Goal: Navigation & Orientation: Find specific page/section

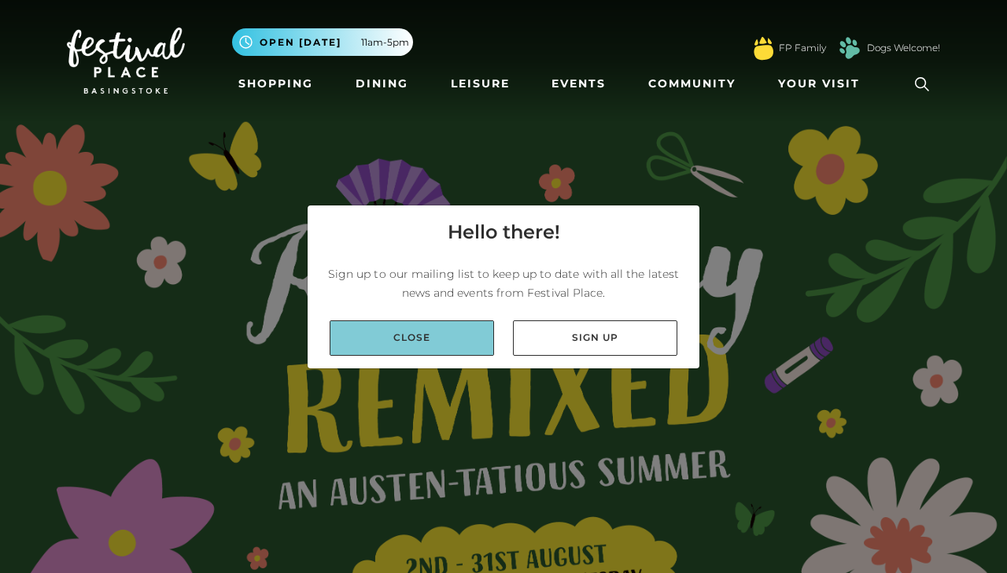
click at [426, 337] on link "Close" at bounding box center [412, 337] width 164 height 35
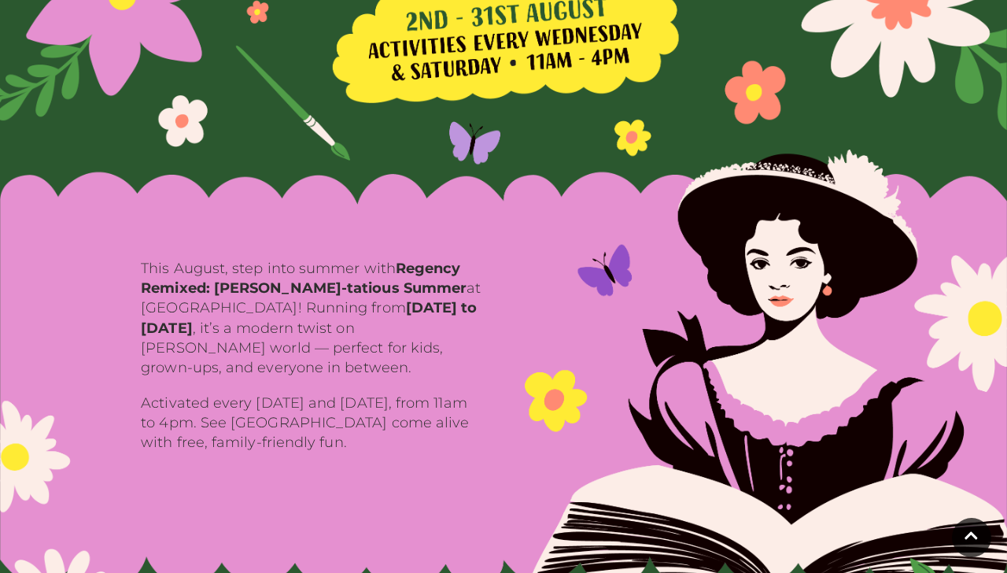
click at [577, 431] on img at bounding box center [503, 368] width 1007 height 439
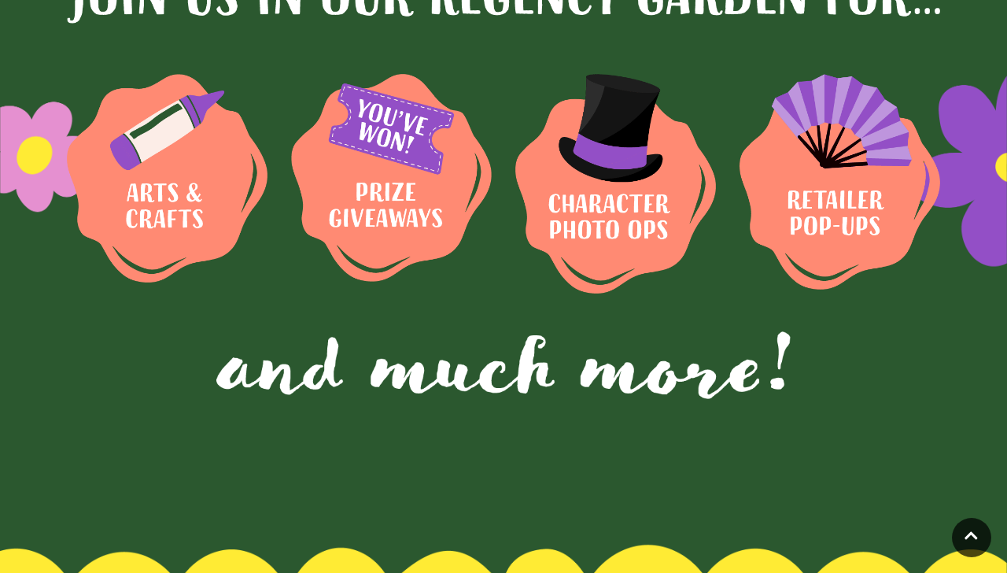
scroll to position [1570, 0]
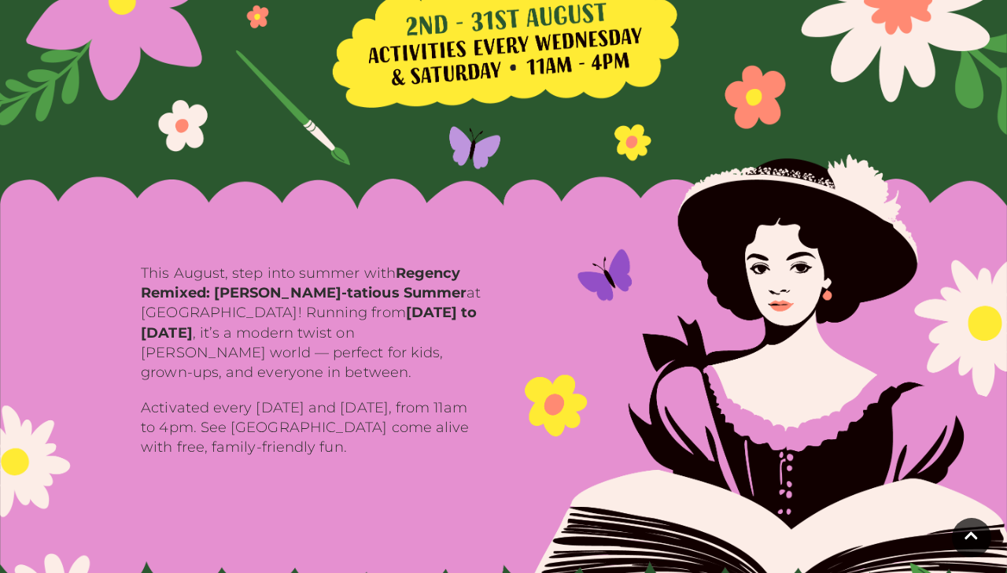
scroll to position [540, 0]
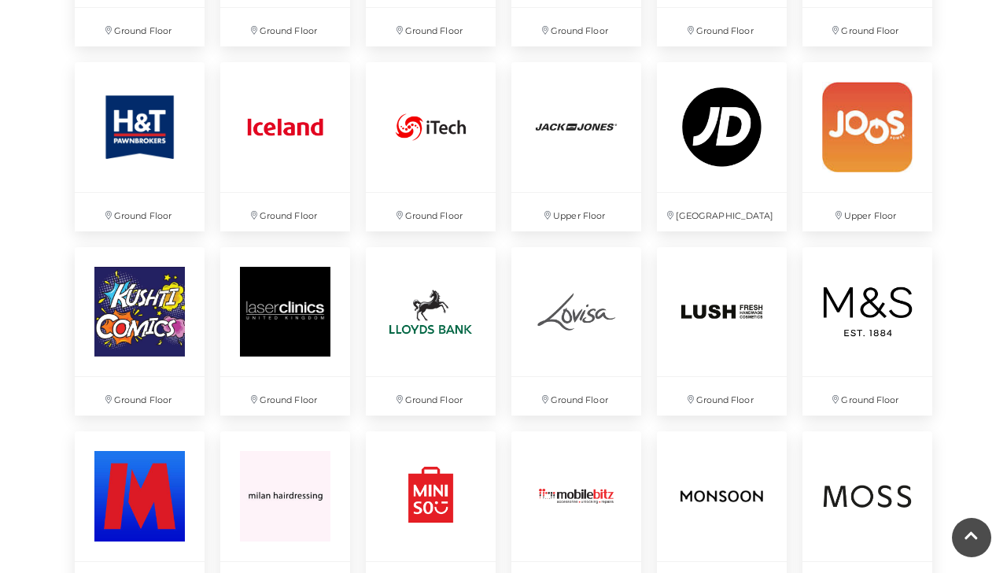
scroll to position [2663, 0]
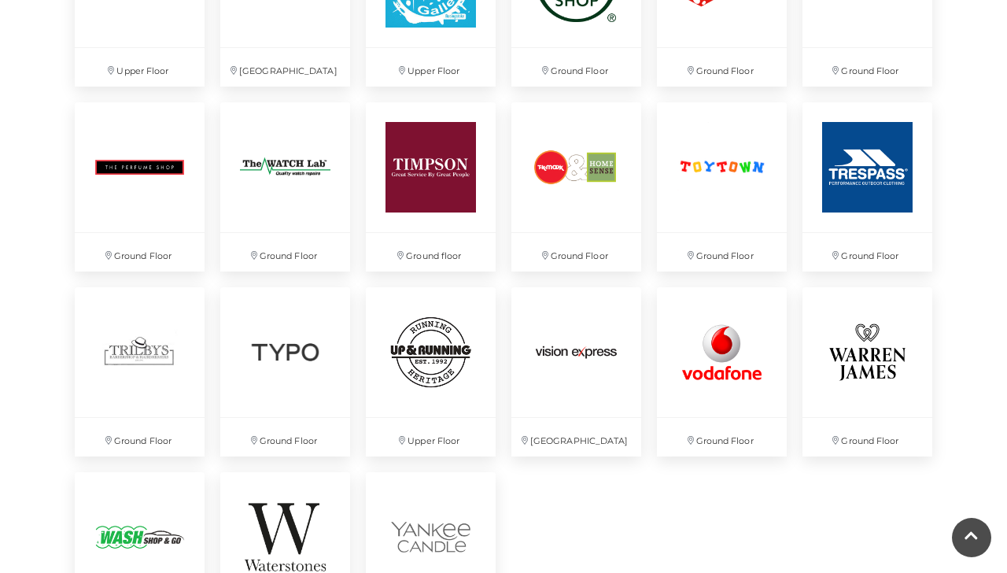
scroll to position [4033, 0]
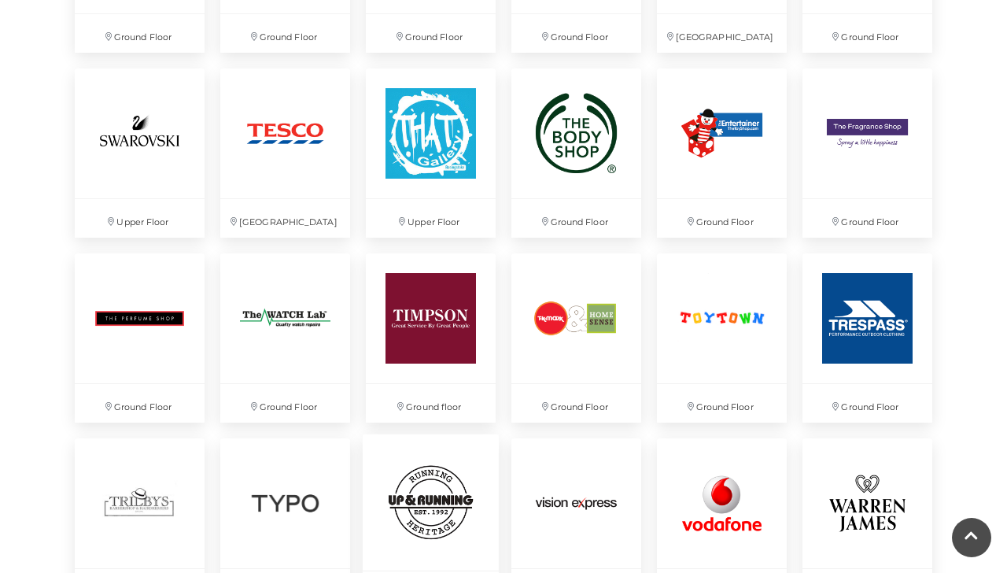
click at [500, 448] on link "Upper Floor" at bounding box center [430, 523] width 153 height 194
